Goal: Task Accomplishment & Management: Manage account settings

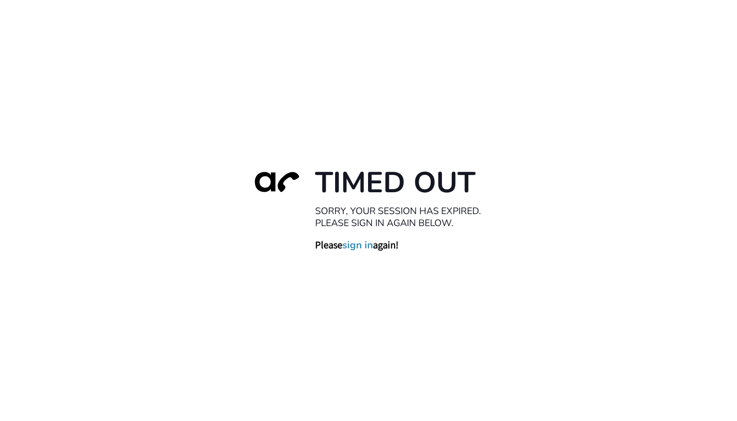
click at [350, 239] on link "sign in" at bounding box center [357, 245] width 31 height 12
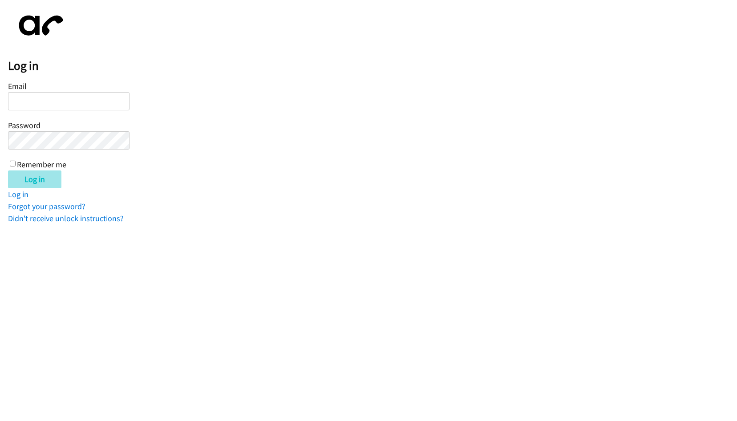
type input "[EMAIL_ADDRESS][DOMAIN_NAME]"
click at [56, 178] on input "Log in" at bounding box center [34, 179] width 53 height 18
